Goal: Find specific page/section: Find specific page/section

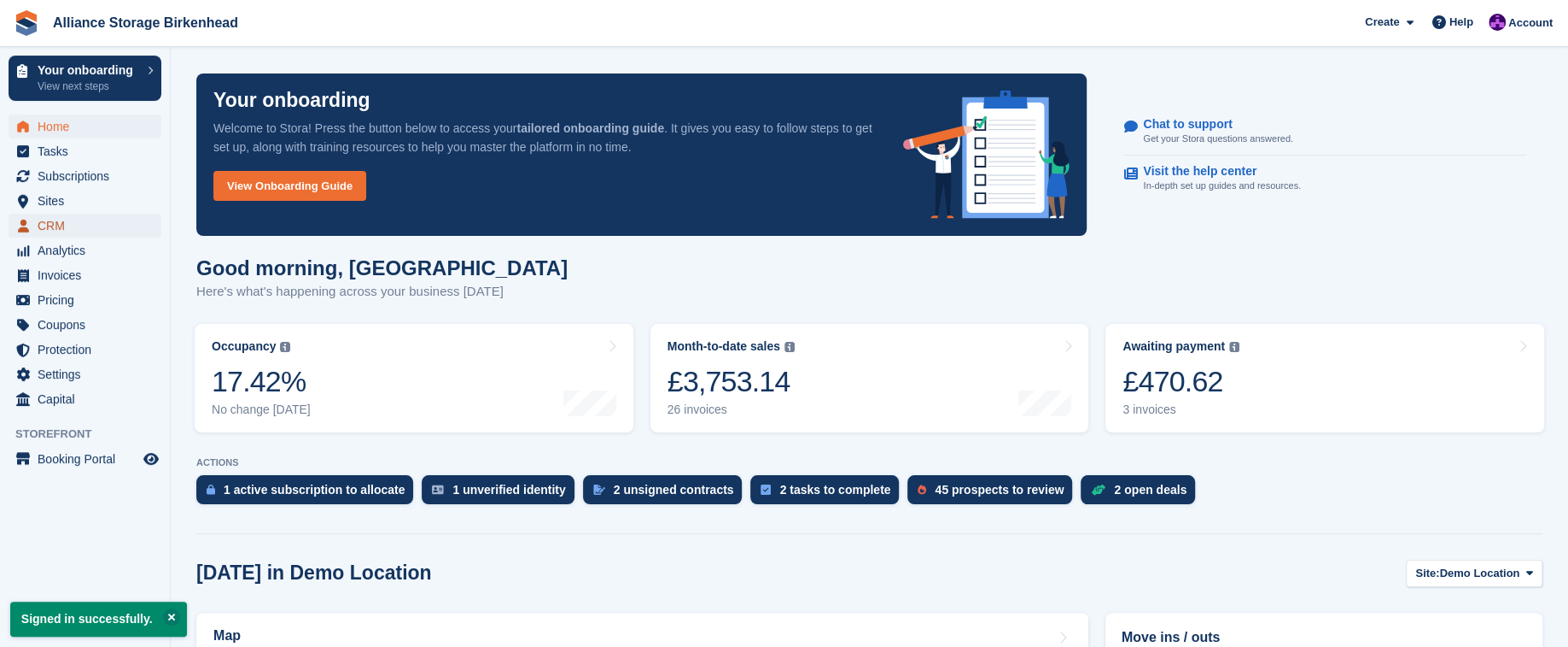
click at [69, 229] on span "CRM" at bounding box center [88, 226] width 102 height 24
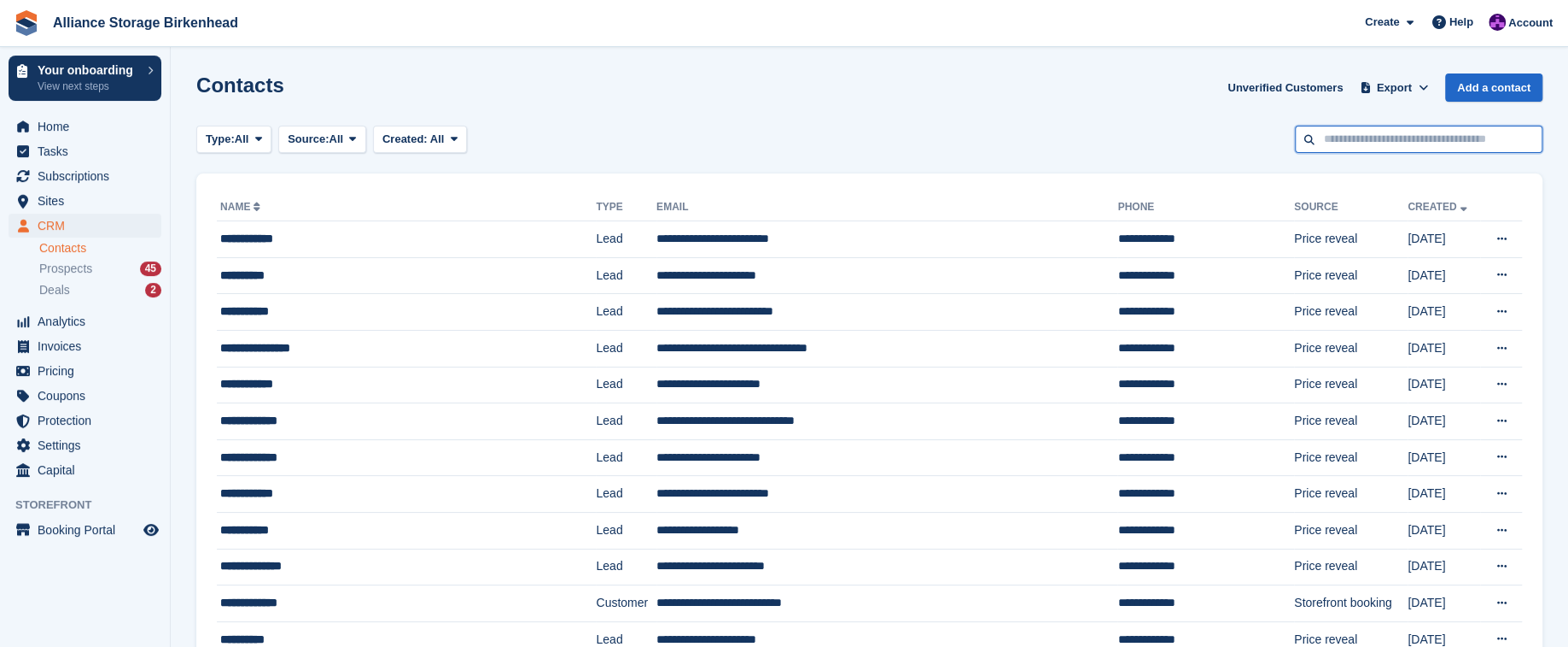
click at [1409, 143] on input "text" at bounding box center [1419, 139] width 247 height 28
type input "**********"
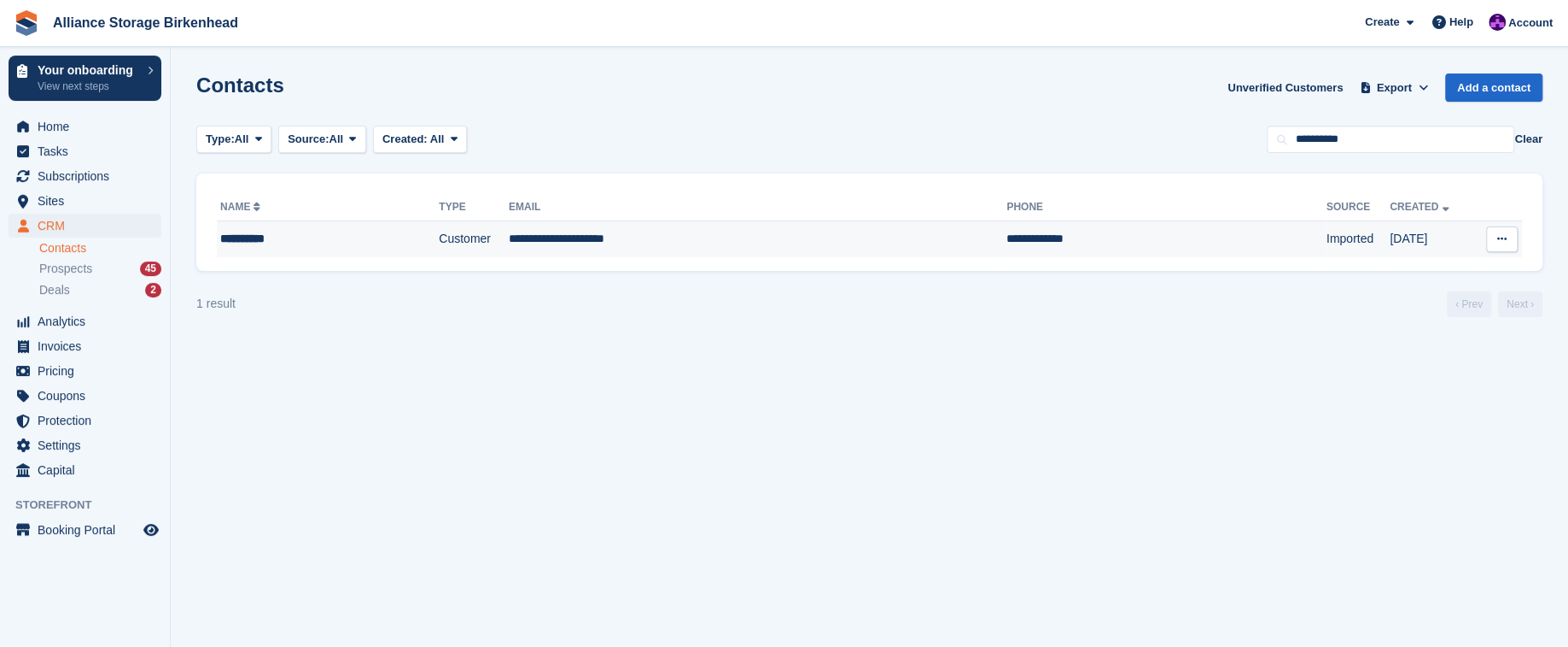
click at [768, 234] on td "**********" at bounding box center [758, 239] width 498 height 36
